Goal: Task Accomplishment & Management: Manage account settings

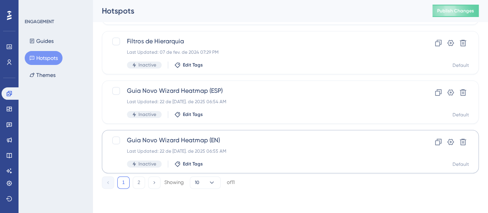
scroll to position [386, 0]
click at [137, 185] on button "2" at bounding box center [139, 182] width 12 height 12
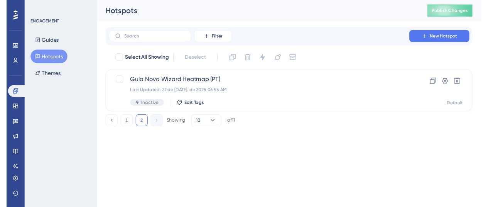
scroll to position [0, 0]
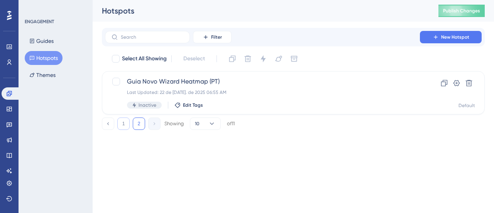
click at [122, 121] on button "1" at bounding box center [123, 123] width 12 height 12
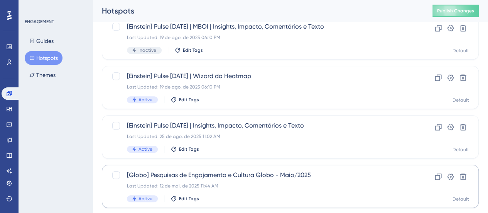
scroll to position [154, 0]
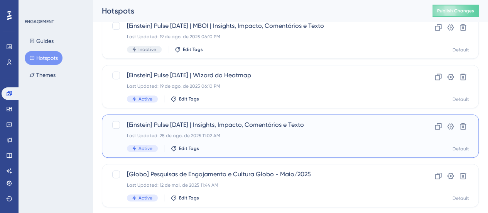
click at [233, 125] on span "[Einstein] Pulse Jun/25 | Insights, Impacto, Comentários e Texto" at bounding box center [259, 124] width 265 height 9
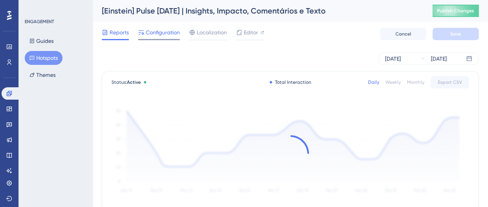
click at [161, 37] on div "Configuration" at bounding box center [159, 34] width 42 height 12
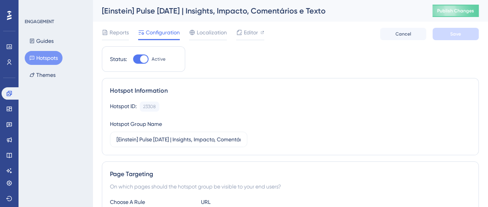
drag, startPoint x: 49, startPoint y: 55, endPoint x: 48, endPoint y: 42, distance: 13.2
click at [49, 55] on button "Hotspots" at bounding box center [44, 58] width 38 height 14
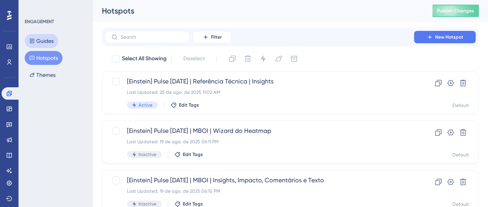
click at [48, 42] on button "Guides" at bounding box center [42, 41] width 34 height 14
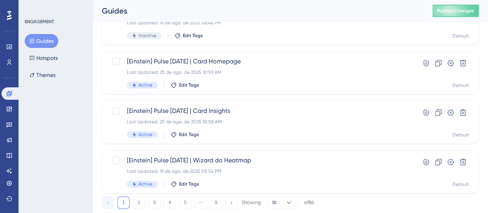
scroll to position [386, 0]
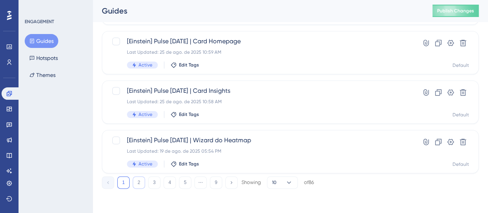
click at [135, 182] on button "2" at bounding box center [139, 182] width 12 height 12
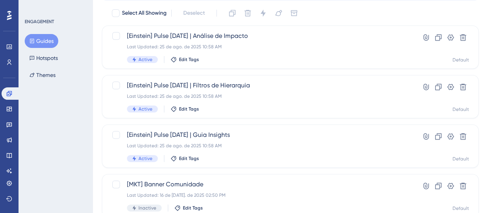
scroll to position [77, 0]
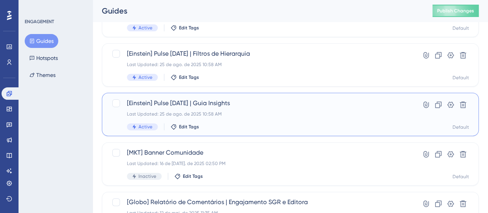
click at [256, 102] on span "[Einstein] Pulse Jun/25 | Guia Insights" at bounding box center [259, 102] width 265 height 9
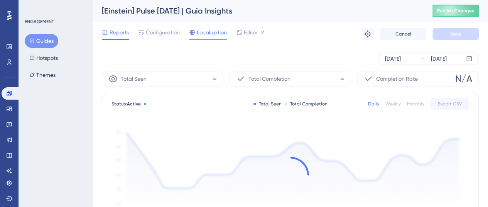
drag, startPoint x: 159, startPoint y: 33, endPoint x: 218, endPoint y: 37, distance: 59.6
click at [159, 33] on span "Configuration" at bounding box center [163, 32] width 34 height 9
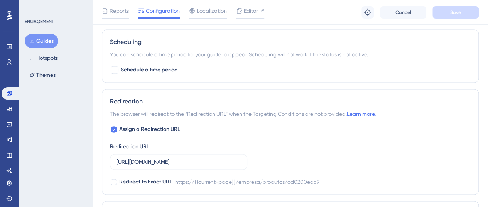
scroll to position [579, 0]
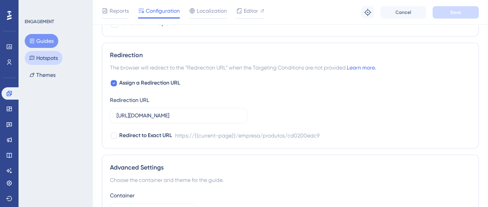
click at [39, 54] on button "Hotspots" at bounding box center [44, 58] width 38 height 14
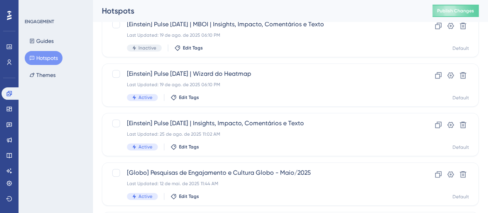
scroll to position [154, 0]
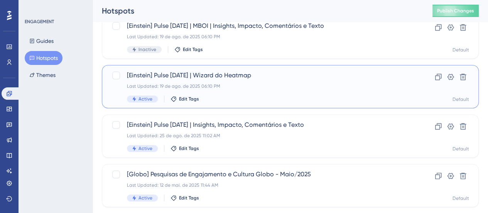
click at [278, 86] on div "Last Updated: 19 de ago. de 2025 06:10 PM" at bounding box center [259, 86] width 265 height 6
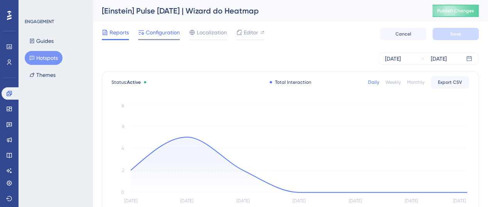
click at [165, 37] on span "Configuration" at bounding box center [163, 32] width 34 height 9
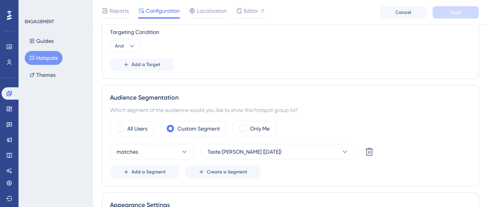
scroll to position [270, 0]
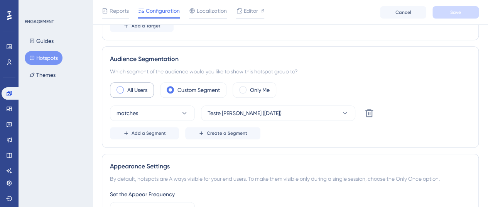
click at [134, 86] on label "All Users" at bounding box center [137, 89] width 20 height 9
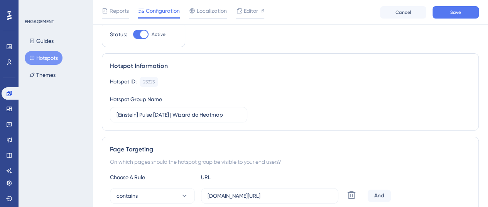
scroll to position [0, 0]
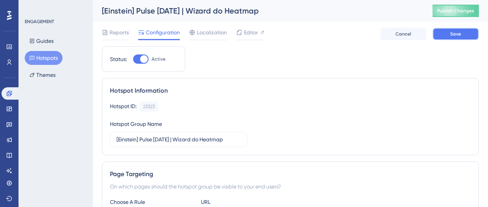
click at [455, 33] on span "Save" at bounding box center [455, 34] width 11 height 6
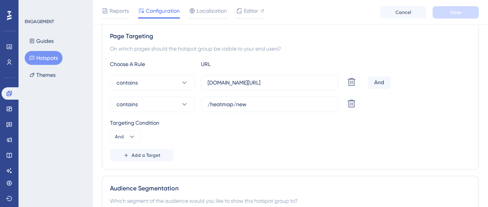
scroll to position [116, 0]
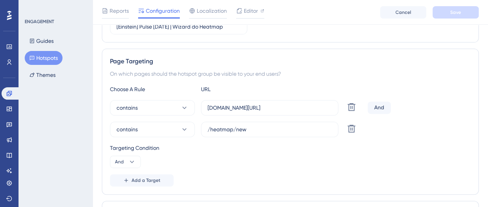
click at [35, 56] on button "Hotspots" at bounding box center [44, 58] width 38 height 14
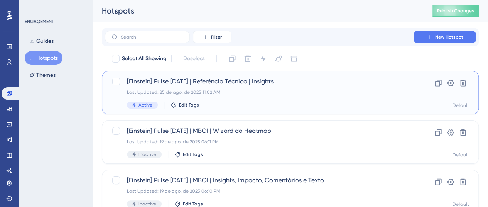
click at [248, 91] on div "Last Updated: 25 de ago. de 2025 11:02 AM" at bounding box center [259, 92] width 265 height 6
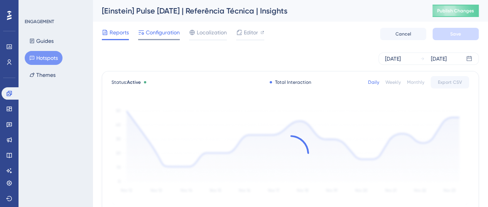
click at [152, 36] on span "Configuration" at bounding box center [163, 32] width 34 height 9
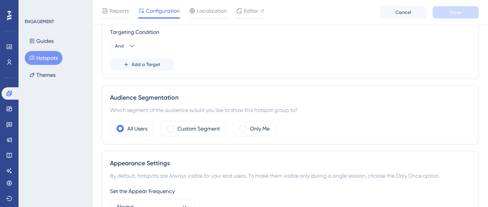
scroll to position [309, 0]
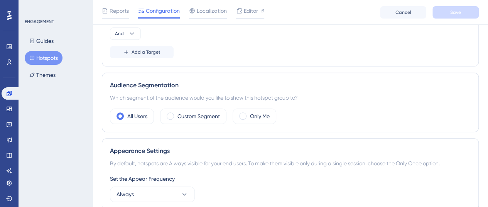
click at [63, 56] on button "Hotspots" at bounding box center [44, 58] width 38 height 14
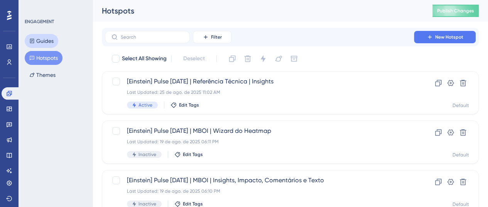
click at [52, 43] on button "Guides" at bounding box center [42, 41] width 34 height 14
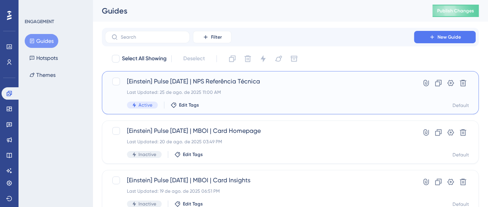
click at [287, 94] on div "Last Updated: 25 de ago. de 2025 11:00 AM" at bounding box center [259, 92] width 265 height 6
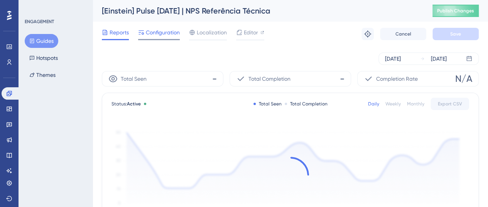
click at [162, 29] on span "Configuration" at bounding box center [163, 32] width 34 height 9
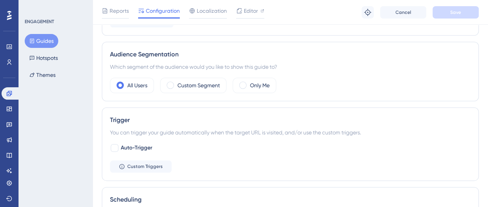
scroll to position [386, 0]
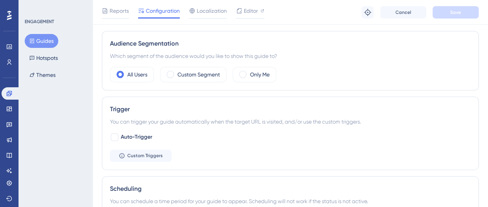
click at [50, 42] on button "Guides" at bounding box center [42, 41] width 34 height 14
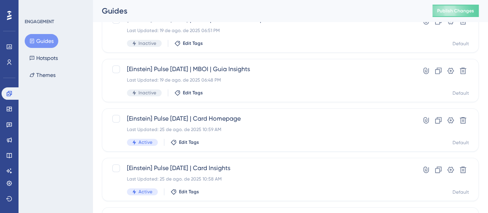
scroll to position [386, 0]
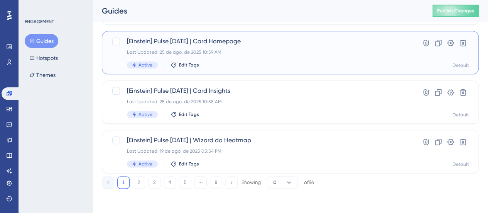
click at [230, 68] on div "[Einstein] Pulse Jun/25 | Card Homepage Last Updated: 25 de ago. de 2025 10:59 …" at bounding box center [290, 52] width 377 height 43
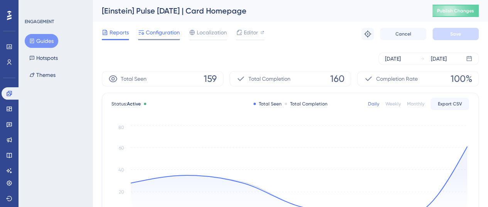
click at [157, 34] on span "Configuration" at bounding box center [163, 32] width 34 height 9
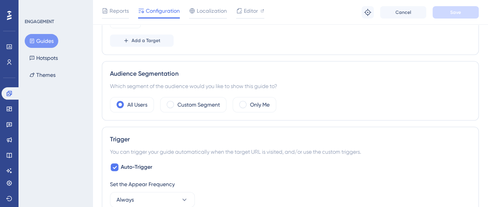
scroll to position [309, 0]
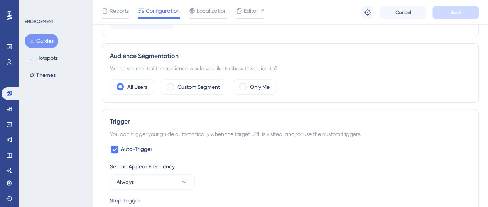
click at [49, 42] on button "Guides" at bounding box center [42, 41] width 34 height 14
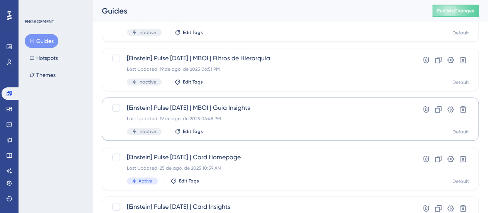
scroll to position [309, 0]
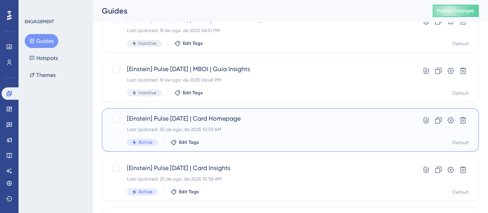
click at [261, 118] on span "[Einstein] Pulse Jun/25 | Card Homepage" at bounding box center [259, 118] width 265 height 9
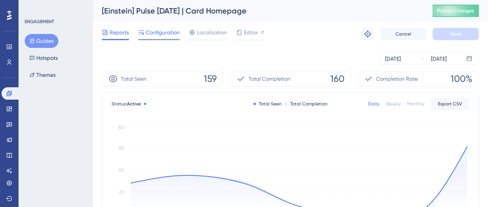
click at [161, 37] on div "Configuration" at bounding box center [159, 34] width 42 height 12
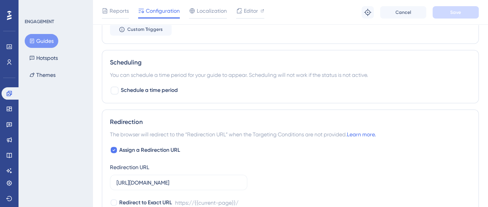
scroll to position [572, 0]
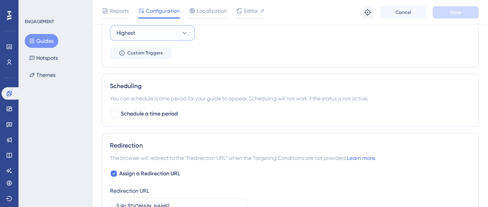
click at [173, 32] on button "Highest" at bounding box center [152, 32] width 85 height 15
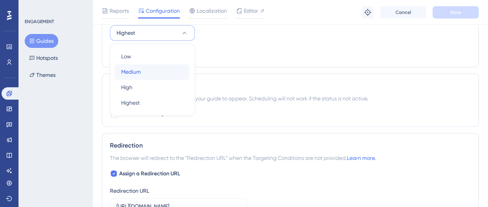
click at [166, 68] on div "Medium Medium" at bounding box center [152, 71] width 63 height 15
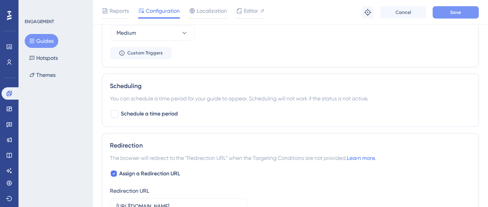
click at [444, 16] on button "Save" at bounding box center [456, 12] width 46 height 12
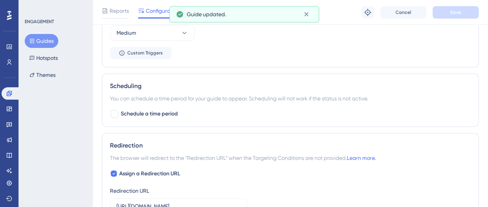
click at [35, 44] on button "Guides" at bounding box center [42, 41] width 34 height 14
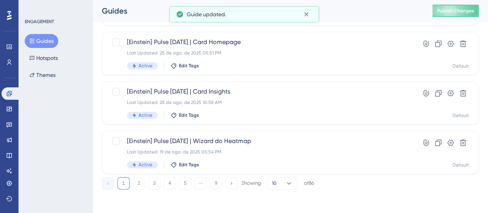
scroll to position [386, 0]
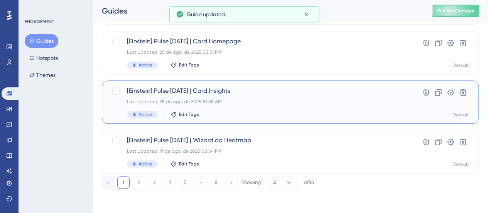
click at [231, 104] on div "[Einstein] Pulse Jun/25 | Card Insights Last Updated: 25 de ago. de 2025 10:58 …" at bounding box center [259, 102] width 265 height 32
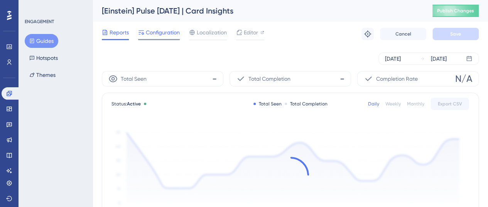
click at [172, 37] on div "Configuration" at bounding box center [159, 34] width 42 height 12
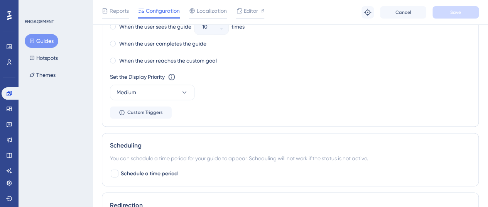
scroll to position [579, 0]
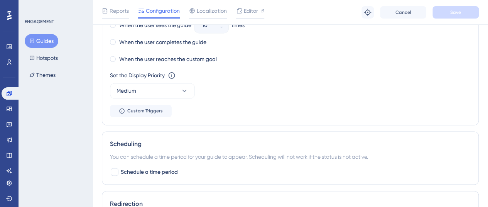
click at [49, 43] on button "Guides" at bounding box center [42, 41] width 34 height 14
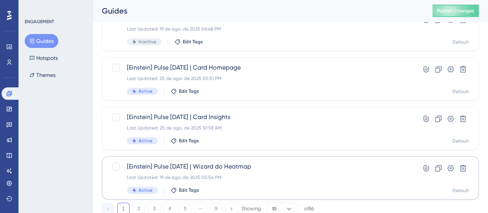
scroll to position [386, 0]
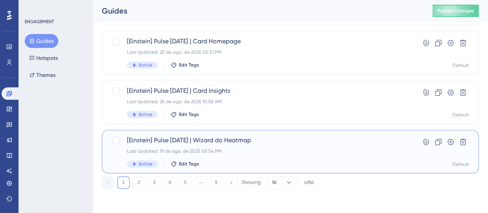
click at [269, 141] on span "[Einstein] Pulse Jun/25 | Wizard do Heatmap" at bounding box center [259, 139] width 265 height 9
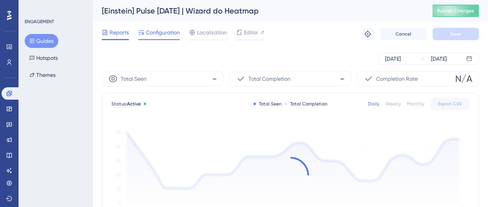
click at [161, 34] on span "Configuration" at bounding box center [163, 32] width 34 height 9
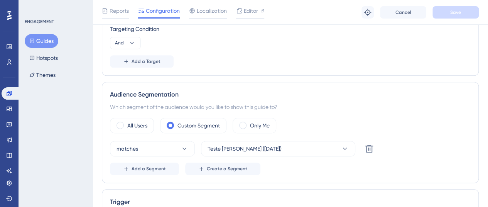
scroll to position [309, 0]
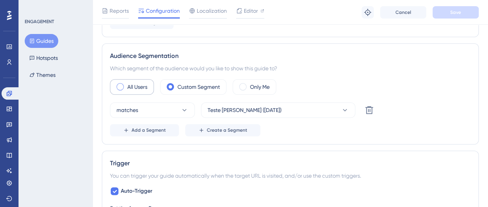
click at [133, 83] on label "All Users" at bounding box center [137, 86] width 20 height 9
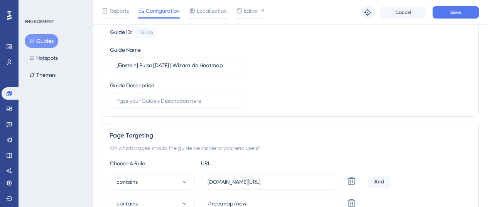
scroll to position [0, 0]
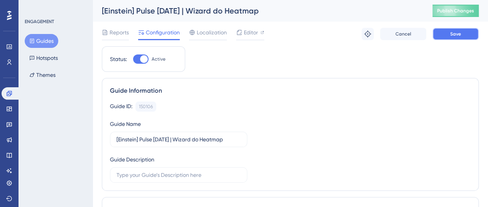
click at [475, 36] on button "Save" at bounding box center [456, 34] width 46 height 12
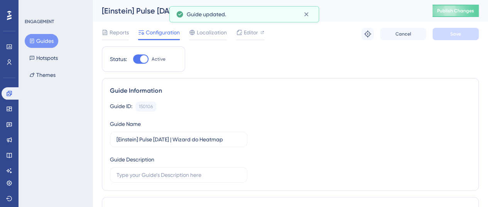
click at [42, 36] on button "Guides" at bounding box center [42, 41] width 34 height 14
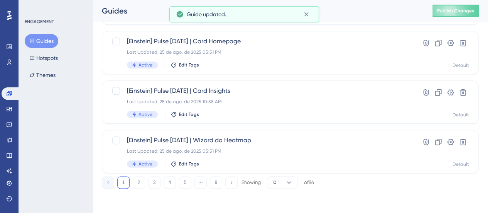
scroll to position [386, 0]
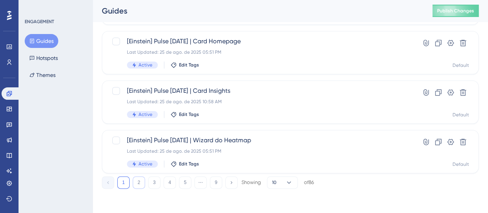
click at [137, 180] on button "2" at bounding box center [139, 182] width 12 height 12
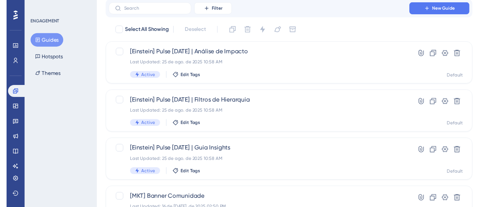
scroll to position [0, 0]
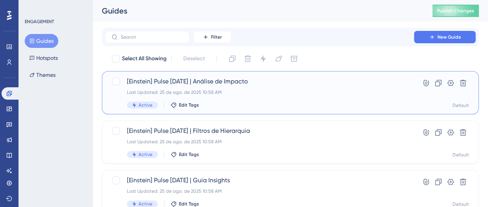
click at [345, 103] on div "Active Edit Tags" at bounding box center [259, 104] width 265 height 7
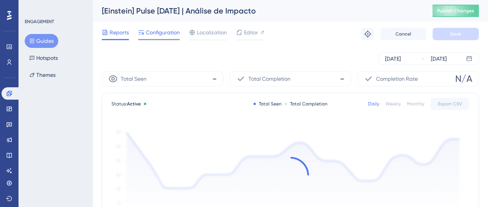
click at [169, 36] on span "Configuration" at bounding box center [163, 32] width 34 height 9
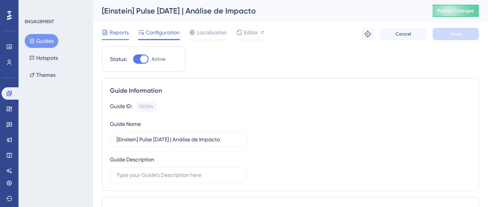
click at [117, 34] on span "Reports" at bounding box center [119, 32] width 19 height 9
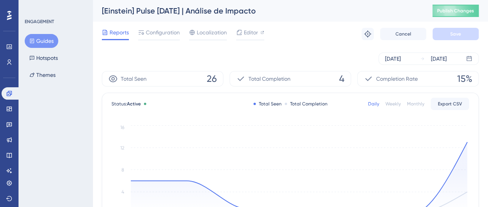
click at [42, 42] on button "Guides" at bounding box center [42, 41] width 34 height 14
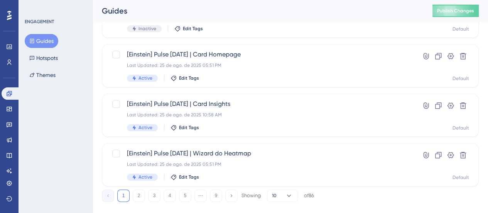
scroll to position [386, 0]
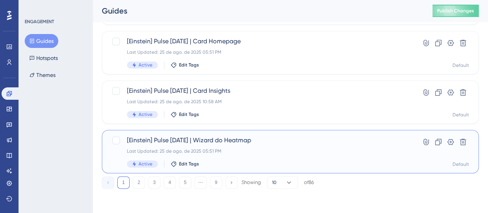
click at [242, 138] on span "[Einstein] Pulse Jun/25 | Wizard do Heatmap" at bounding box center [259, 139] width 265 height 9
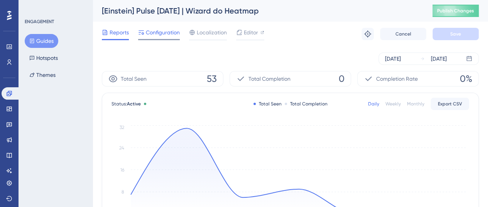
click at [152, 31] on span "Configuration" at bounding box center [163, 32] width 34 height 9
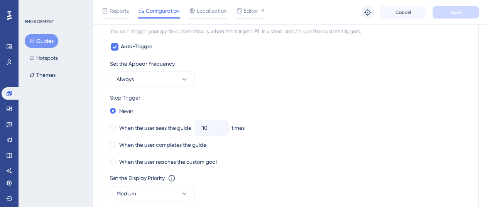
scroll to position [424, 0]
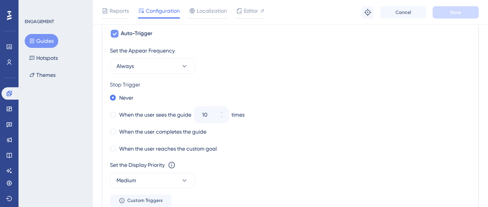
click at [117, 30] on icon at bounding box center [114, 33] width 5 height 6
checkbox input "false"
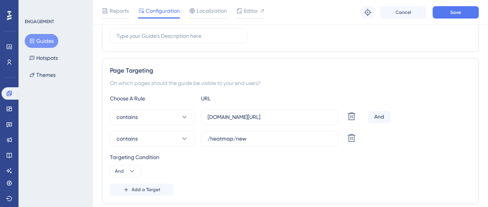
scroll to position [0, 0]
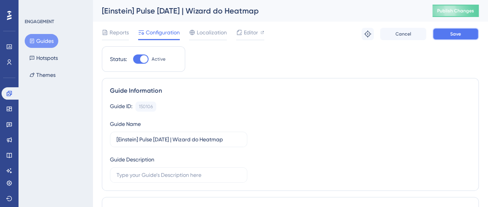
click at [458, 31] on span "Save" at bounding box center [455, 34] width 11 height 6
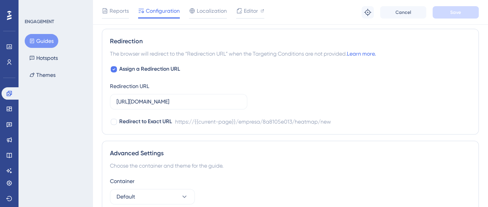
scroll to position [540, 0]
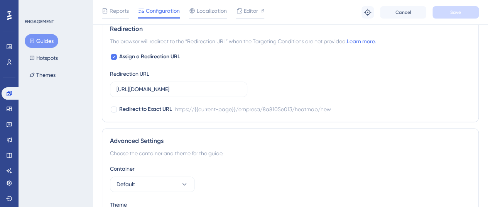
click at [43, 42] on button "Guides" at bounding box center [42, 41] width 34 height 14
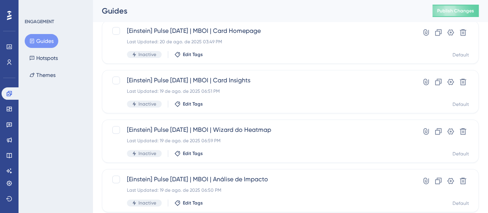
scroll to position [116, 0]
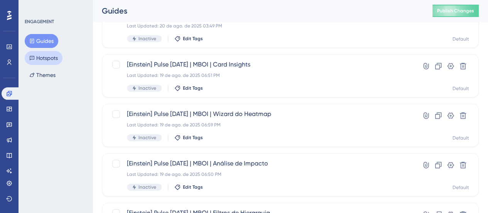
click at [49, 54] on button "Hotspots" at bounding box center [44, 58] width 38 height 14
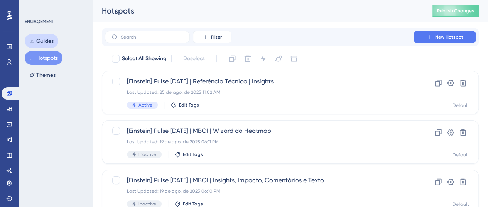
click at [52, 44] on button "Guides" at bounding box center [42, 41] width 34 height 14
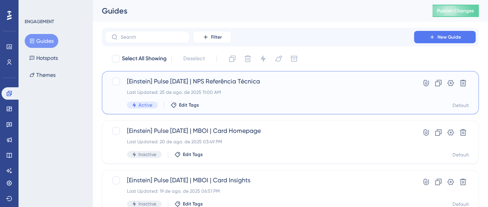
click at [258, 86] on div "[Einstein] Pulse Jun/25 | NPS Referência Técnica Last Updated: 25 de ago. de 20…" at bounding box center [259, 93] width 265 height 32
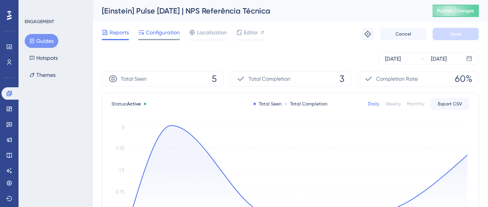
click at [160, 37] on div "Configuration" at bounding box center [159, 34] width 42 height 12
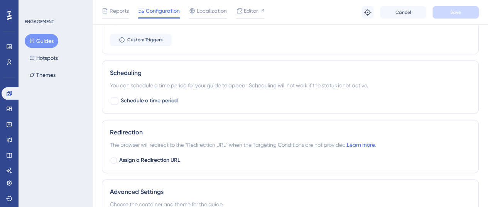
scroll to position [579, 0]
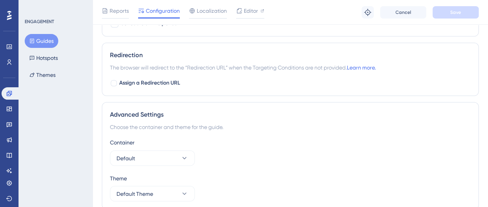
click at [37, 39] on button "Guides" at bounding box center [42, 41] width 34 height 14
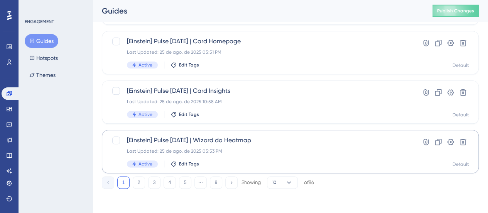
scroll to position [386, 0]
click at [134, 184] on button "2" at bounding box center [139, 182] width 12 height 12
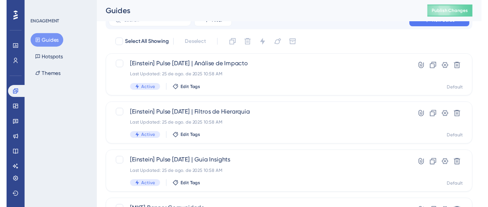
scroll to position [0, 0]
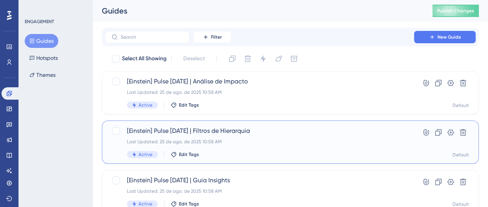
click at [264, 131] on span "[Einstein] Pulse Jun/25 | Filtros de Hierarquia" at bounding box center [259, 130] width 265 height 9
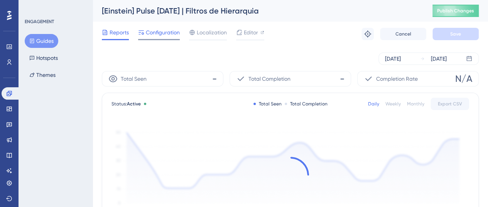
click at [157, 34] on span "Configuration" at bounding box center [163, 32] width 34 height 9
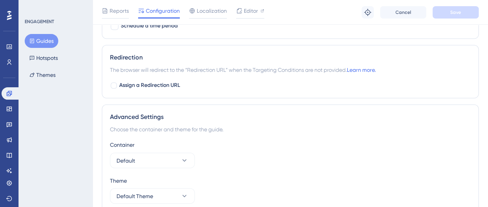
scroll to position [579, 0]
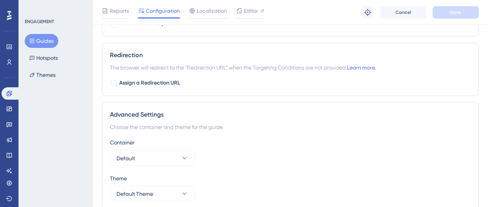
click at [52, 34] on button "Guides" at bounding box center [42, 41] width 34 height 14
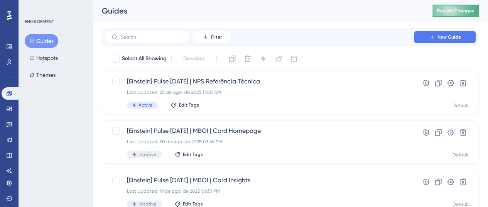
click at [473, 10] on button "Publish Changes" at bounding box center [456, 11] width 46 height 12
click at [46, 56] on button "Hotspots" at bounding box center [44, 58] width 38 height 14
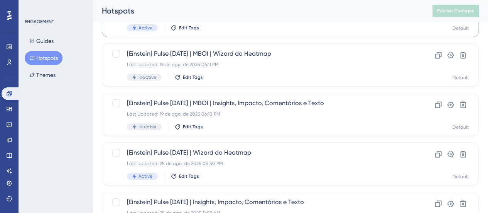
scroll to position [154, 0]
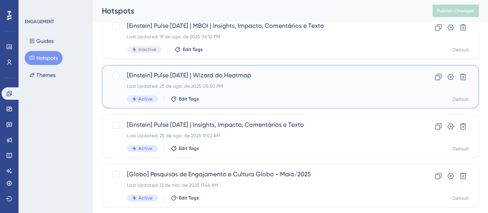
click at [297, 87] on div "Last Updated: 25 de ago. de 2025 05:50 PM" at bounding box center [259, 86] width 265 height 6
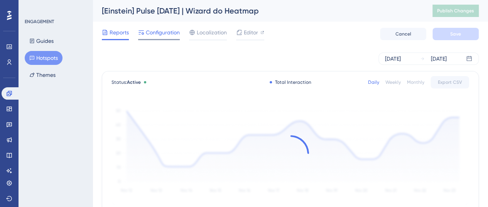
click at [172, 34] on span "Configuration" at bounding box center [163, 32] width 34 height 9
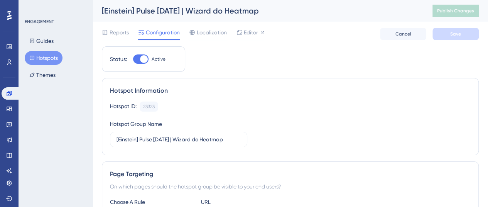
drag, startPoint x: 55, startPoint y: 57, endPoint x: 59, endPoint y: 51, distance: 7.7
click at [55, 57] on button "Hotspots" at bounding box center [44, 58] width 38 height 14
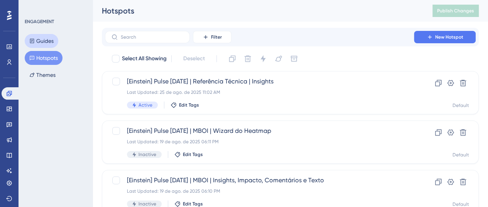
click at [42, 44] on button "Guides" at bounding box center [42, 41] width 34 height 14
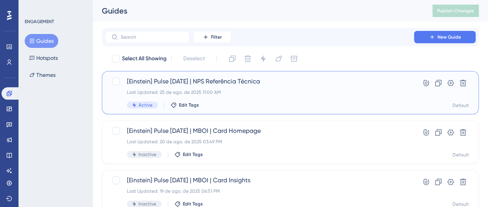
click at [279, 79] on span "[Einstein] Pulse Jun/25 | NPS Referência Técnica" at bounding box center [259, 81] width 265 height 9
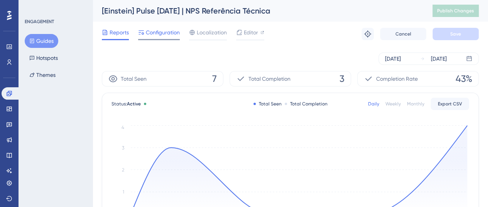
click at [156, 31] on span "Configuration" at bounding box center [163, 32] width 34 height 9
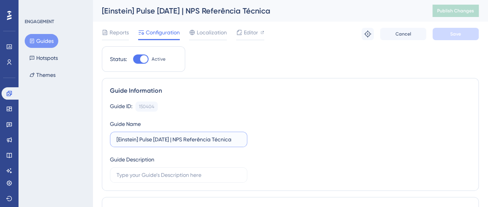
click at [176, 138] on input "[Einstein] Pulse Jun/25 | NPS Referência Técnica" at bounding box center [179, 139] width 124 height 8
type input "[Einstein] Pulse Jun/25 | eNPS Referência Técnica"
click at [451, 34] on span "Save" at bounding box center [455, 34] width 11 height 6
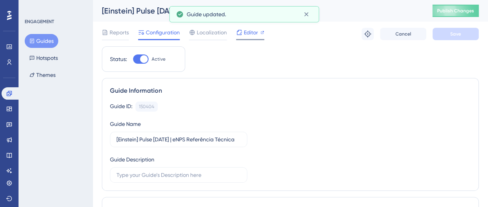
click at [248, 34] on span "Editor" at bounding box center [251, 32] width 14 height 9
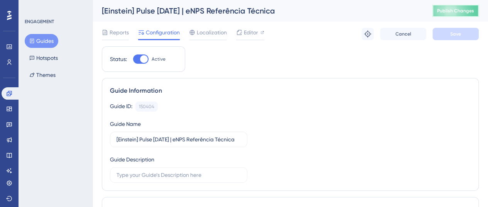
click at [453, 12] on span "Publish Changes" at bounding box center [455, 11] width 37 height 6
drag, startPoint x: 39, startPoint y: 57, endPoint x: 49, endPoint y: 59, distance: 10.3
click at [39, 56] on button "Hotspots" at bounding box center [44, 58] width 38 height 14
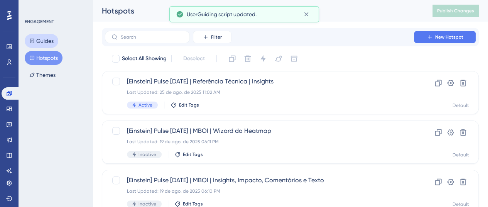
click at [39, 36] on button "Guides" at bounding box center [42, 41] width 34 height 14
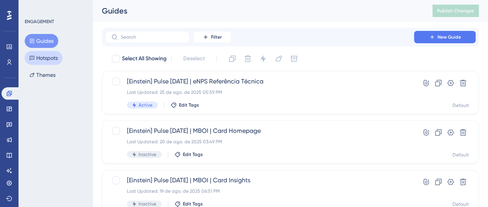
click at [45, 60] on button "Hotspots" at bounding box center [44, 58] width 38 height 14
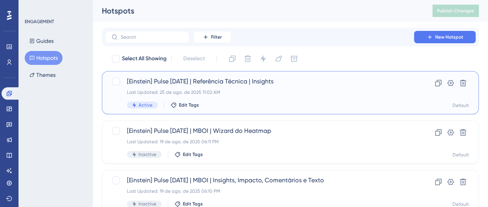
click at [203, 72] on div "[Einstein] Pulse Jun/25 | Referência Técnica | Insights Last Updated: 25 de ago…" at bounding box center [290, 92] width 377 height 43
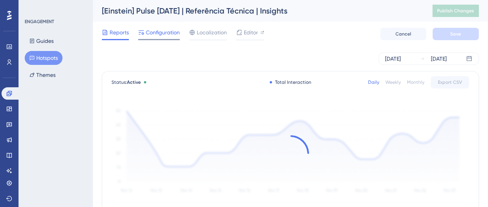
click at [148, 34] on span "Configuration" at bounding box center [163, 32] width 34 height 9
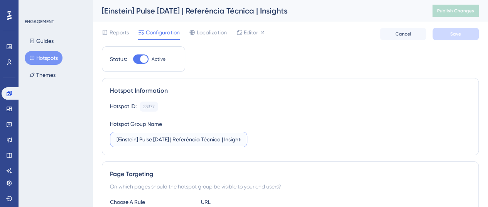
click at [174, 139] on input "[Einstein] Pulse Jun/25 | Referência Técnica | Insights" at bounding box center [179, 139] width 124 height 8
click at [176, 139] on input "[Einstein] Pulse Jun/25 | Referência Técnica | Insights" at bounding box center [179, 139] width 124 height 8
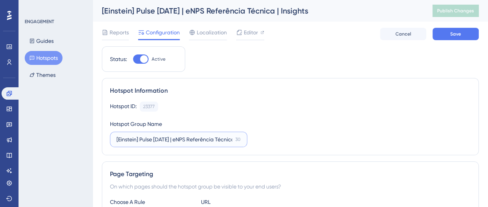
type input "[Einstein] Pulse Jun/25 | eNPS Referência Técnica | Insights"
click at [450, 35] on button "Save" at bounding box center [456, 34] width 46 height 12
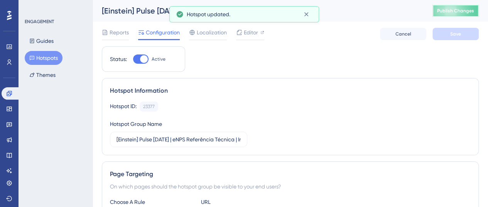
click at [451, 14] on button "Publish Changes" at bounding box center [456, 11] width 46 height 12
click at [47, 58] on button "Hotspots" at bounding box center [44, 58] width 38 height 14
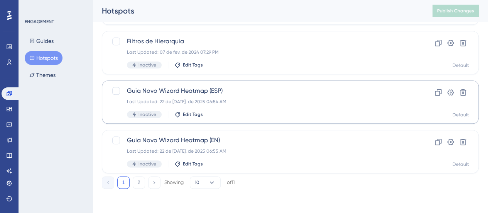
scroll to position [386, 0]
click at [135, 188] on button "2" at bounding box center [139, 182] width 12 height 12
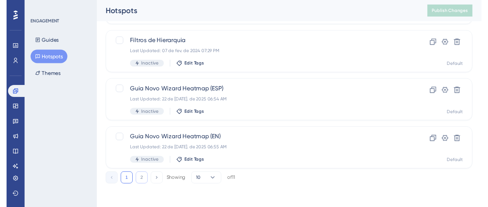
scroll to position [0, 0]
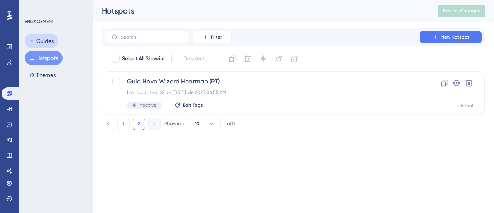
click at [34, 38] on button "Guides" at bounding box center [42, 41] width 34 height 14
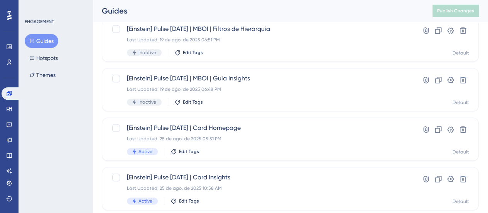
scroll to position [386, 0]
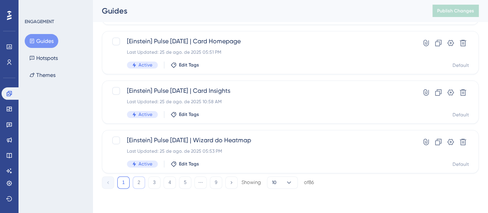
click at [135, 183] on button "2" at bounding box center [139, 182] width 12 height 12
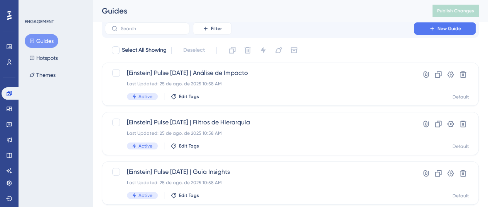
scroll to position [0, 0]
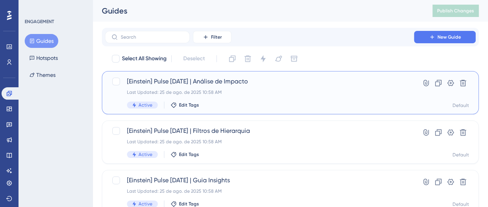
click at [284, 98] on div "[Einstein] Pulse Jun/25 | Análise de Impacto Last Updated: 25 de ago. de 2025 1…" at bounding box center [259, 93] width 265 height 32
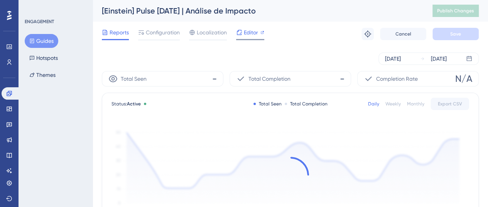
click at [251, 34] on span "Editor" at bounding box center [251, 32] width 14 height 9
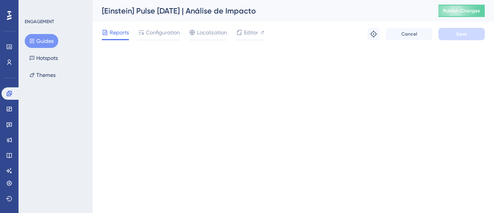
click at [42, 50] on div "Guides Hotspots Themes" at bounding box center [56, 58] width 63 height 48
click at [44, 53] on button "Hotspots" at bounding box center [44, 58] width 38 height 14
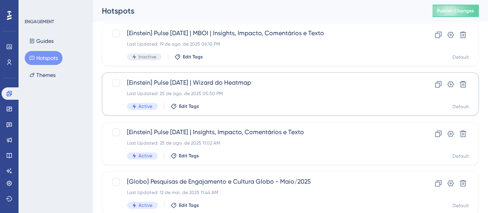
scroll to position [154, 0]
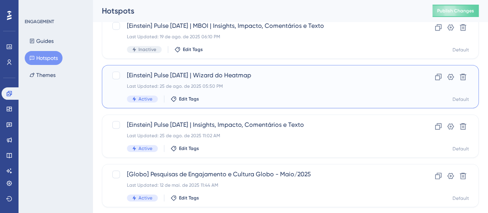
click at [258, 90] on div "[Einstein] Pulse Jun/25 | Wizard do Heatmap Last Updated: 25 de ago. de 2025 05…" at bounding box center [259, 87] width 265 height 32
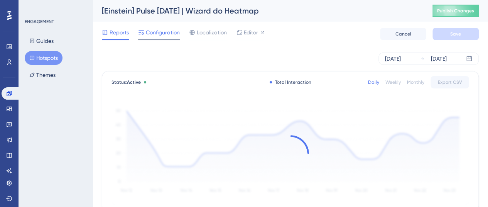
click at [164, 32] on span "Configuration" at bounding box center [163, 32] width 34 height 9
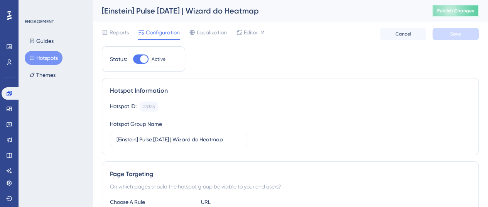
click at [460, 12] on span "Publish Changes" at bounding box center [455, 11] width 37 height 6
